Goal: Information Seeking & Learning: Find specific fact

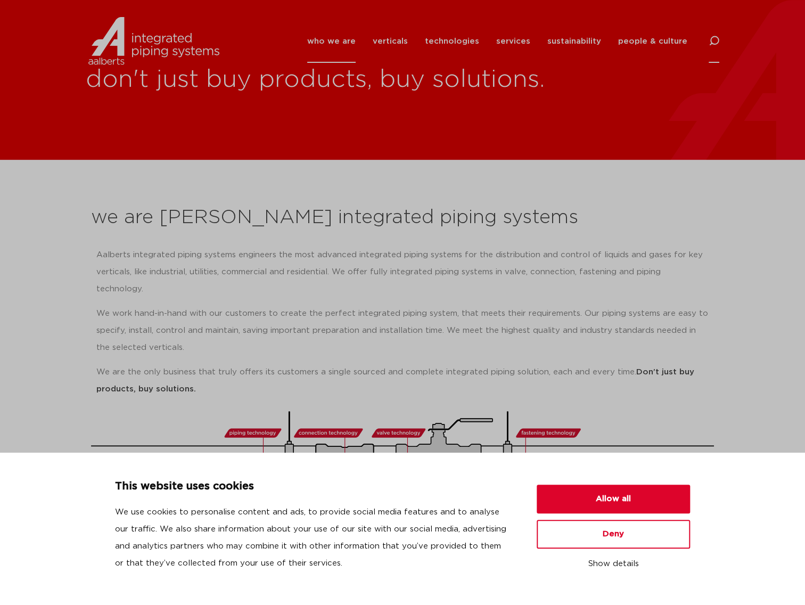
click at [714, 42] on icon at bounding box center [714, 41] width 11 height 11
click at [576, 39] on input "Search" at bounding box center [634, 40] width 170 height 24
click button "Search" at bounding box center [0, 0] width 0 height 0
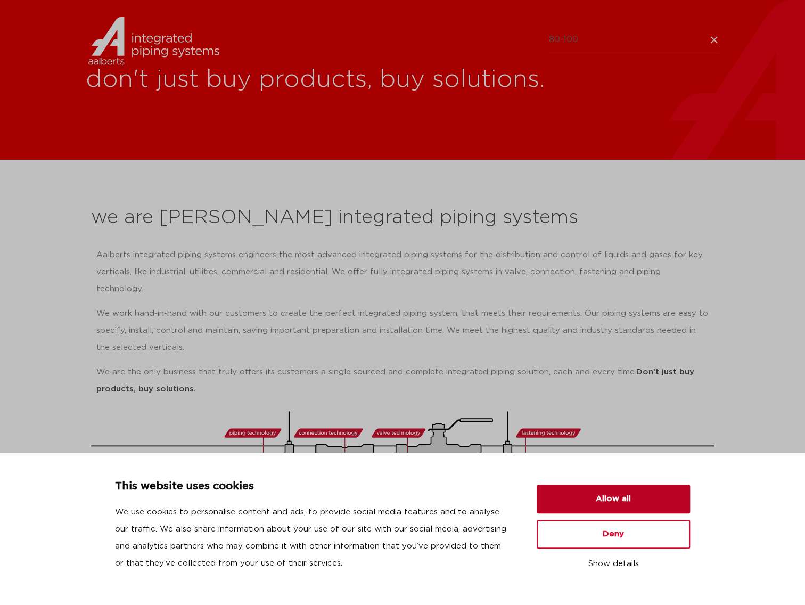
click at [611, 504] on button "Allow all" at bounding box center [613, 499] width 153 height 29
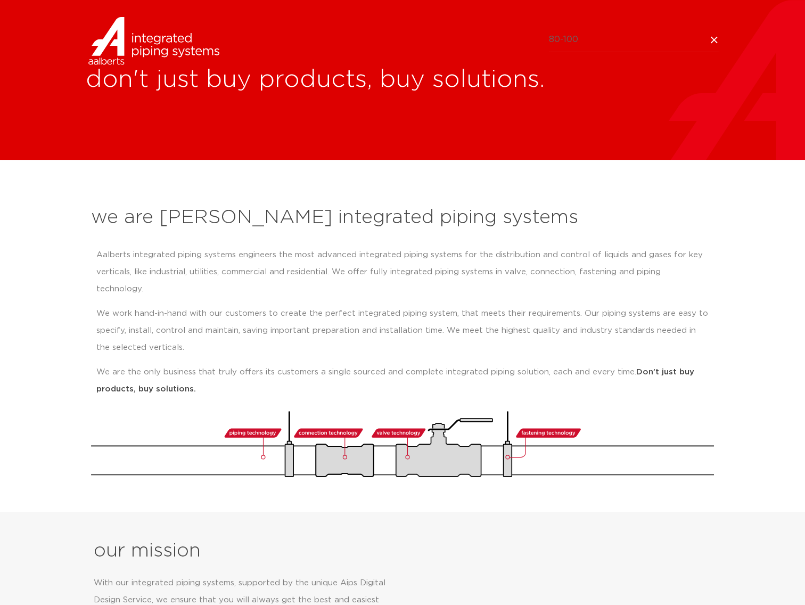
click at [568, 38] on input "80-100" at bounding box center [634, 40] width 170 height 24
drag, startPoint x: 581, startPoint y: 35, endPoint x: 468, endPoint y: 17, distance: 114.4
click at [470, 29] on div "Search 80-100" at bounding box center [403, 40] width 634 height 24
type input "70-100"
click button "Search" at bounding box center [0, 0] width 0 height 0
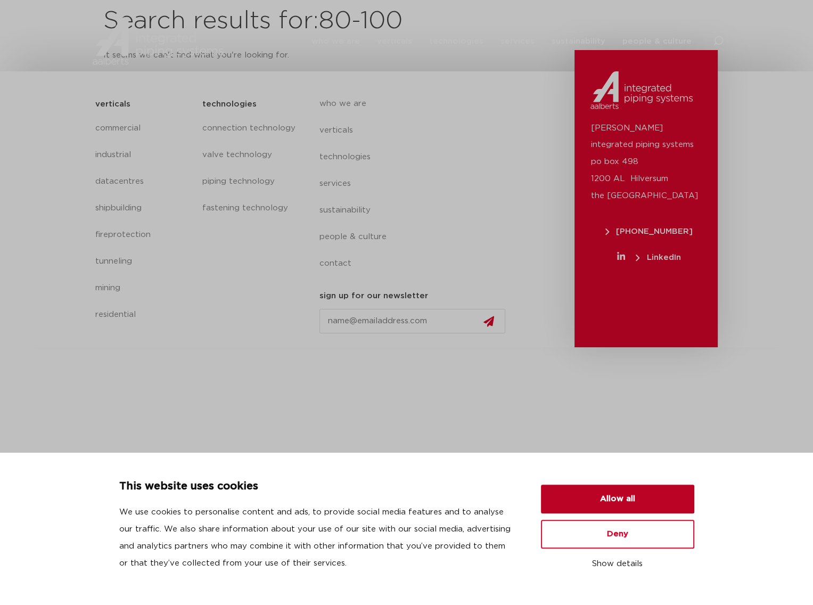
click at [613, 498] on button "Allow all" at bounding box center [617, 499] width 153 height 29
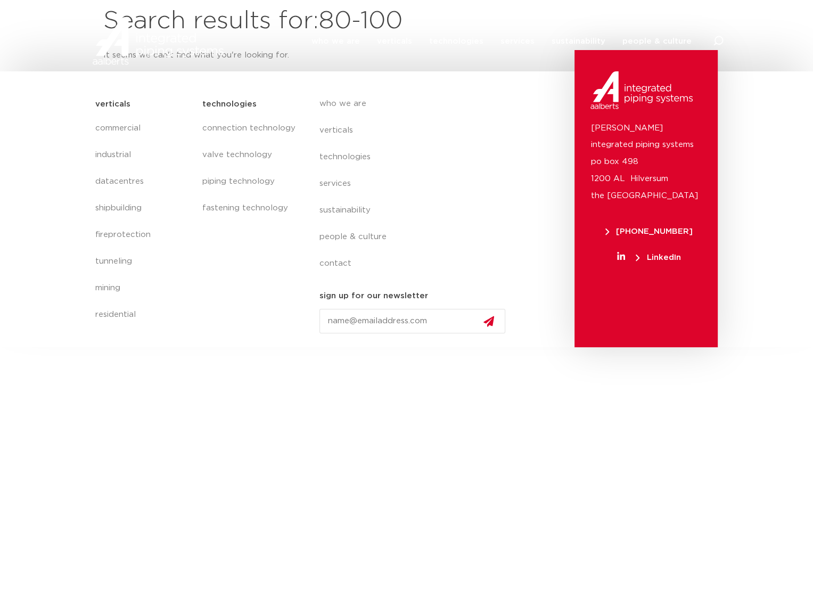
click at [514, 193] on div "who we are verticals technologies services sustainability people & culture cont…" at bounding box center [417, 220] width 206 height 255
click at [286, 2] on header "who we are we are Aalberts integrated piping systems our mission our regions ou…" at bounding box center [406, 32] width 813 height 65
drag, startPoint x: 372, startPoint y: 33, endPoint x: 388, endPoint y: 24, distance: 18.8
click at [369, 30] on li "who we are we are Aalberts integrated piping systems our mission our regions ou…" at bounding box center [340, 41] width 57 height 43
click at [388, 24] on link "verticals" at bounding box center [394, 41] width 35 height 43
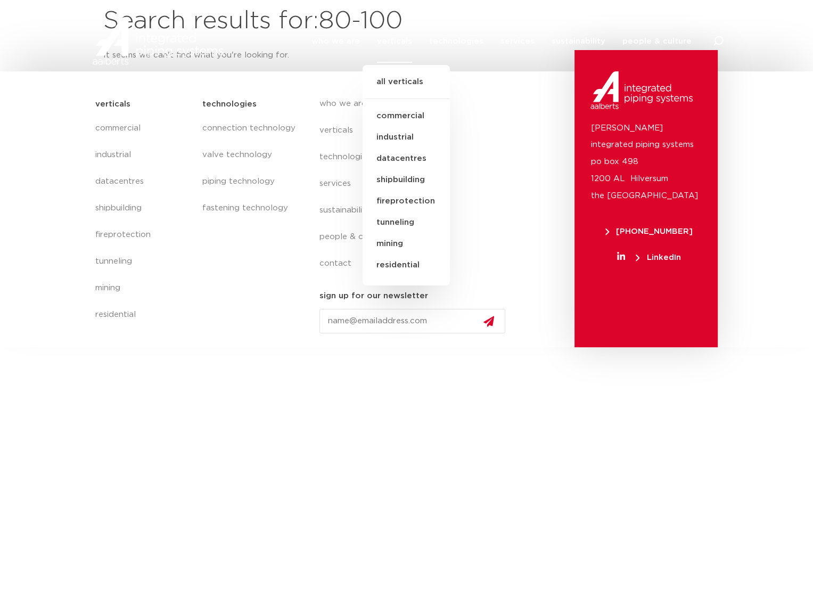
click at [430, 24] on ul "who we are we are Aalberts integrated piping systems our mission our regions ou…" at bounding box center [502, 41] width 380 height 43
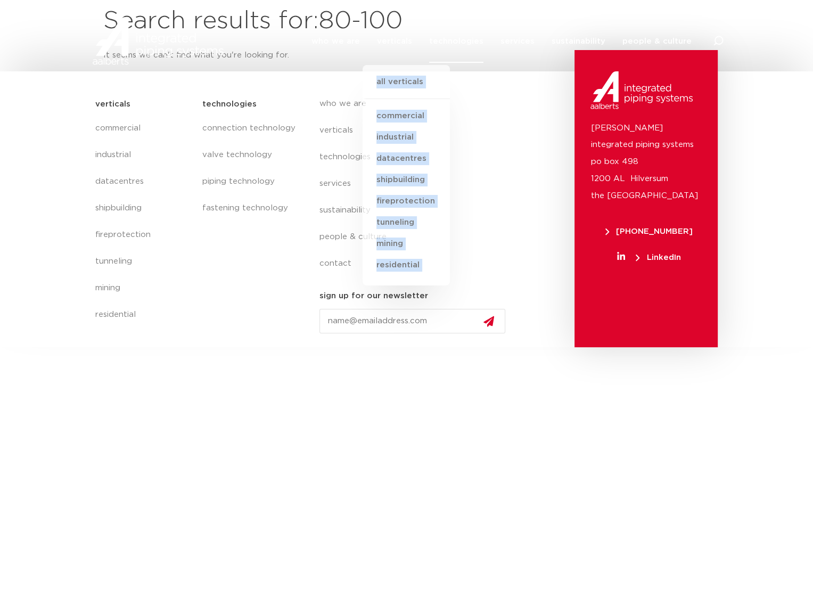
drag, startPoint x: 430, startPoint y: 24, endPoint x: 464, endPoint y: 22, distance: 33.6
click at [464, 22] on link "technologies" at bounding box center [456, 41] width 54 height 43
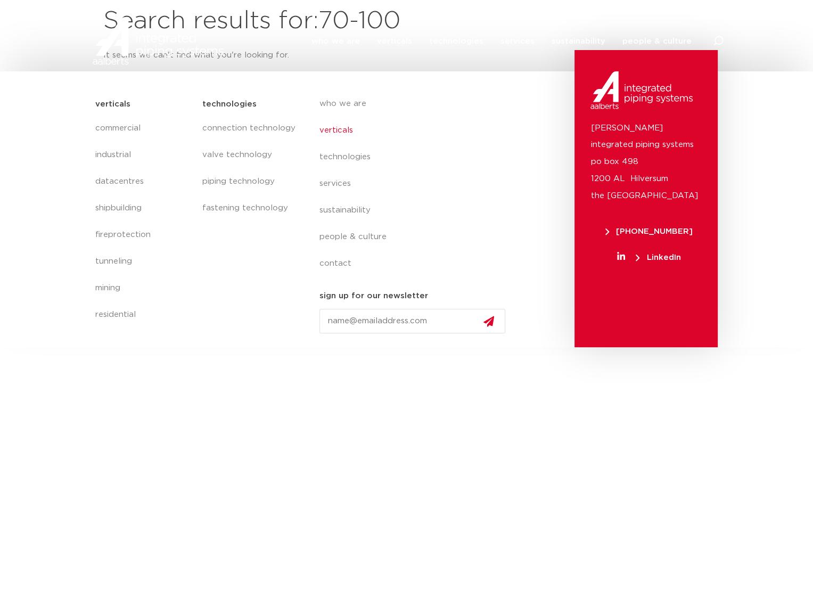
click at [504, 134] on link "verticals" at bounding box center [417, 130] width 195 height 27
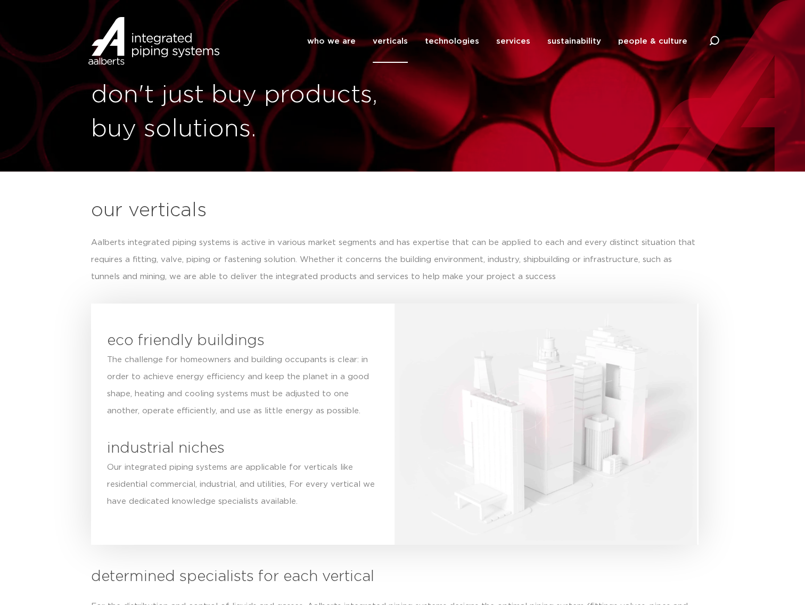
click at [707, 40] on div "who we are we are [PERSON_NAME] integrated piping systems our mission our regio…" at bounding box center [474, 41] width 490 height 48
click at [711, 40] on icon at bounding box center [714, 41] width 11 height 11
click at [575, 43] on input "Search" at bounding box center [634, 40] width 170 height 24
type input "70-100"
click button "Search" at bounding box center [0, 0] width 0 height 0
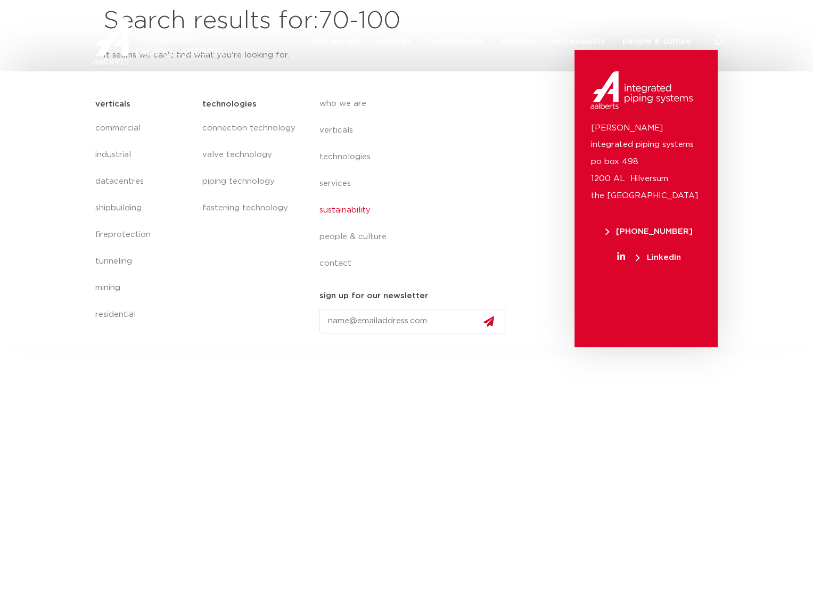
drag, startPoint x: 499, startPoint y: 198, endPoint x: 457, endPoint y: 203, distance: 41.8
click at [498, 198] on link "sustainability" at bounding box center [417, 210] width 195 height 27
